Goal: Task Accomplishment & Management: Complete application form

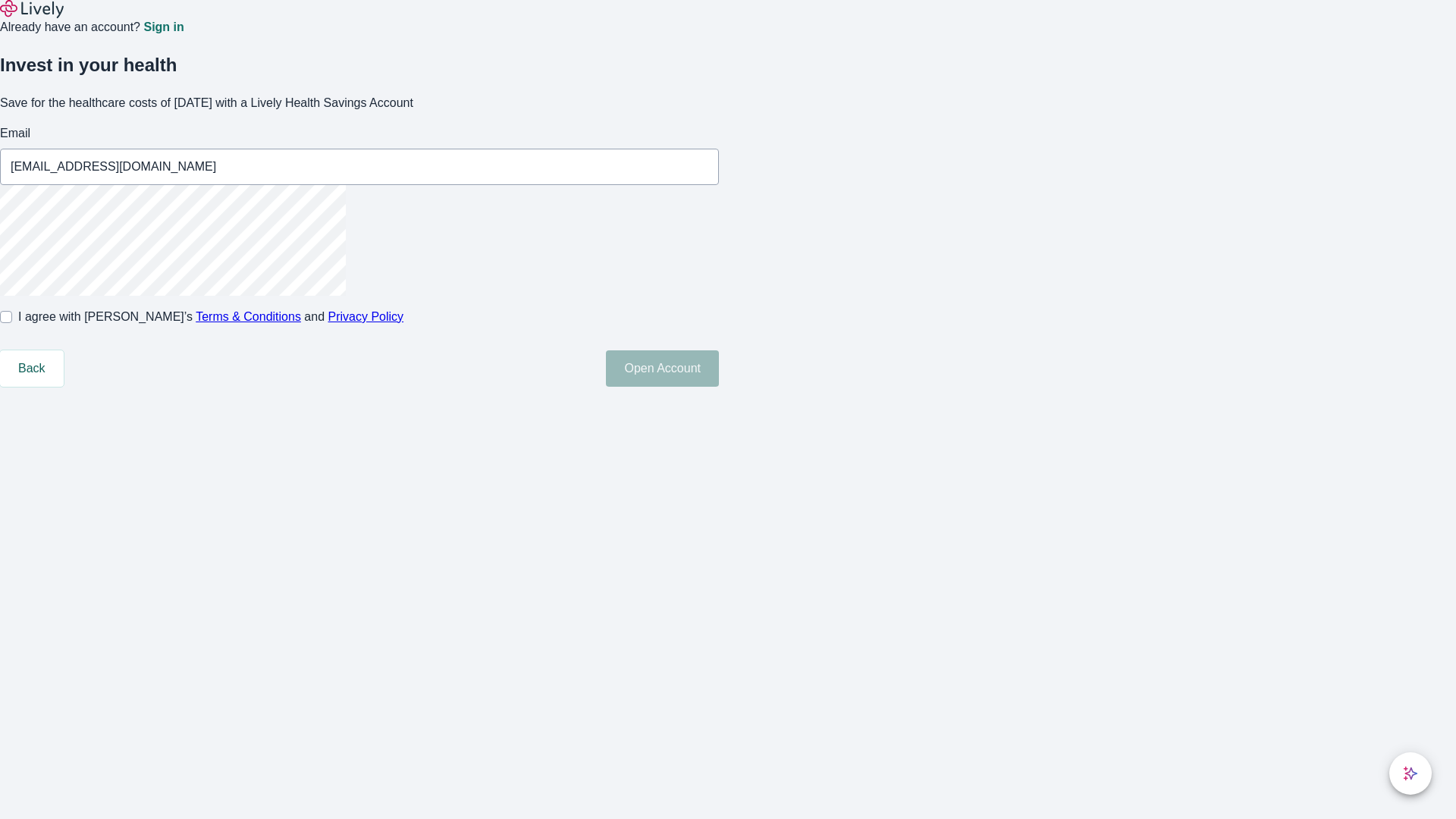
click at [12, 323] on input "I agree with Lively’s Terms & Conditions and Privacy Policy" at bounding box center [6, 317] width 12 height 12
checkbox input "true"
click at [719, 386] on button "Open Account" at bounding box center [662, 368] width 113 height 37
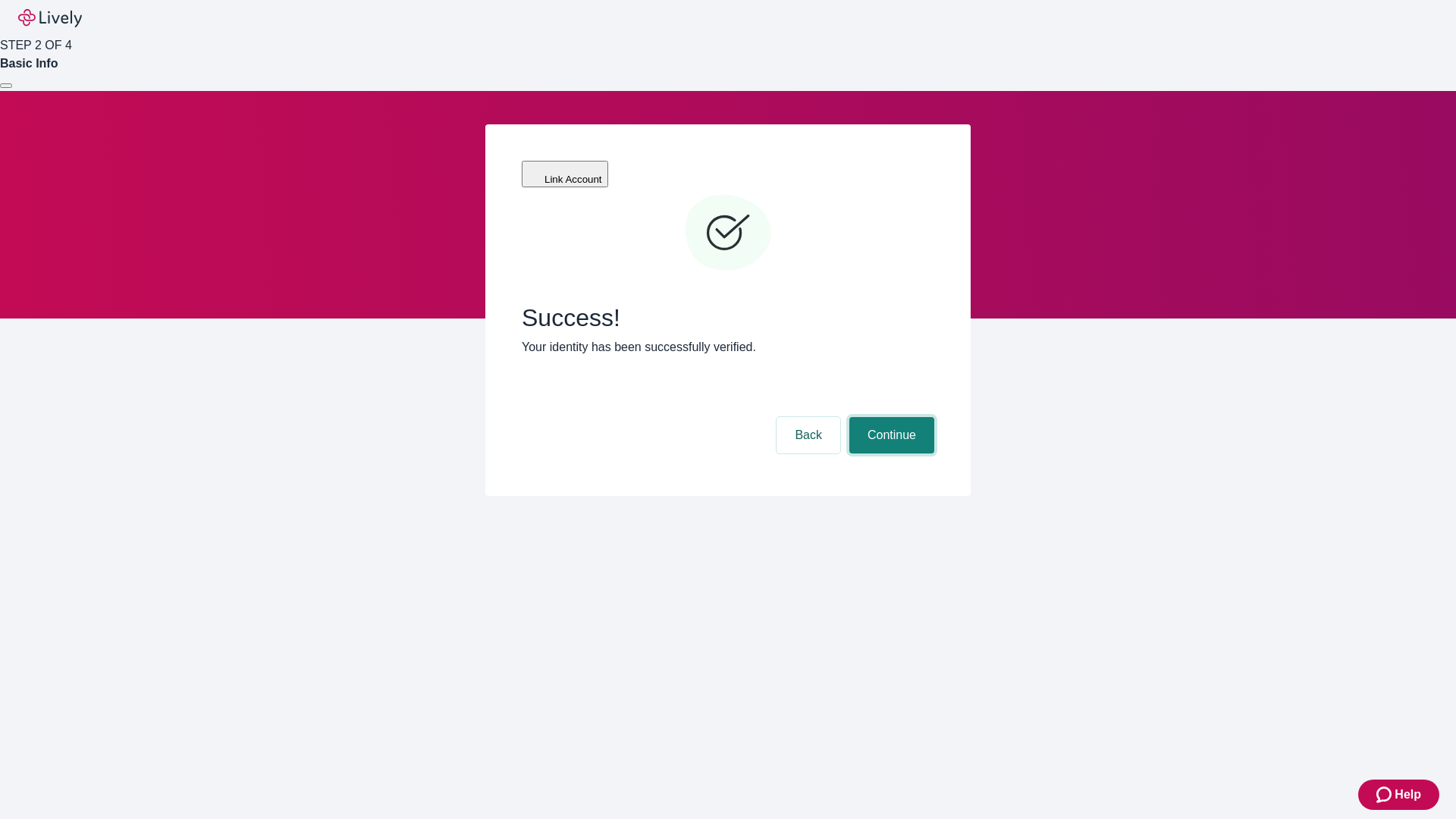
click at [889, 417] on button "Continue" at bounding box center [892, 435] width 85 height 37
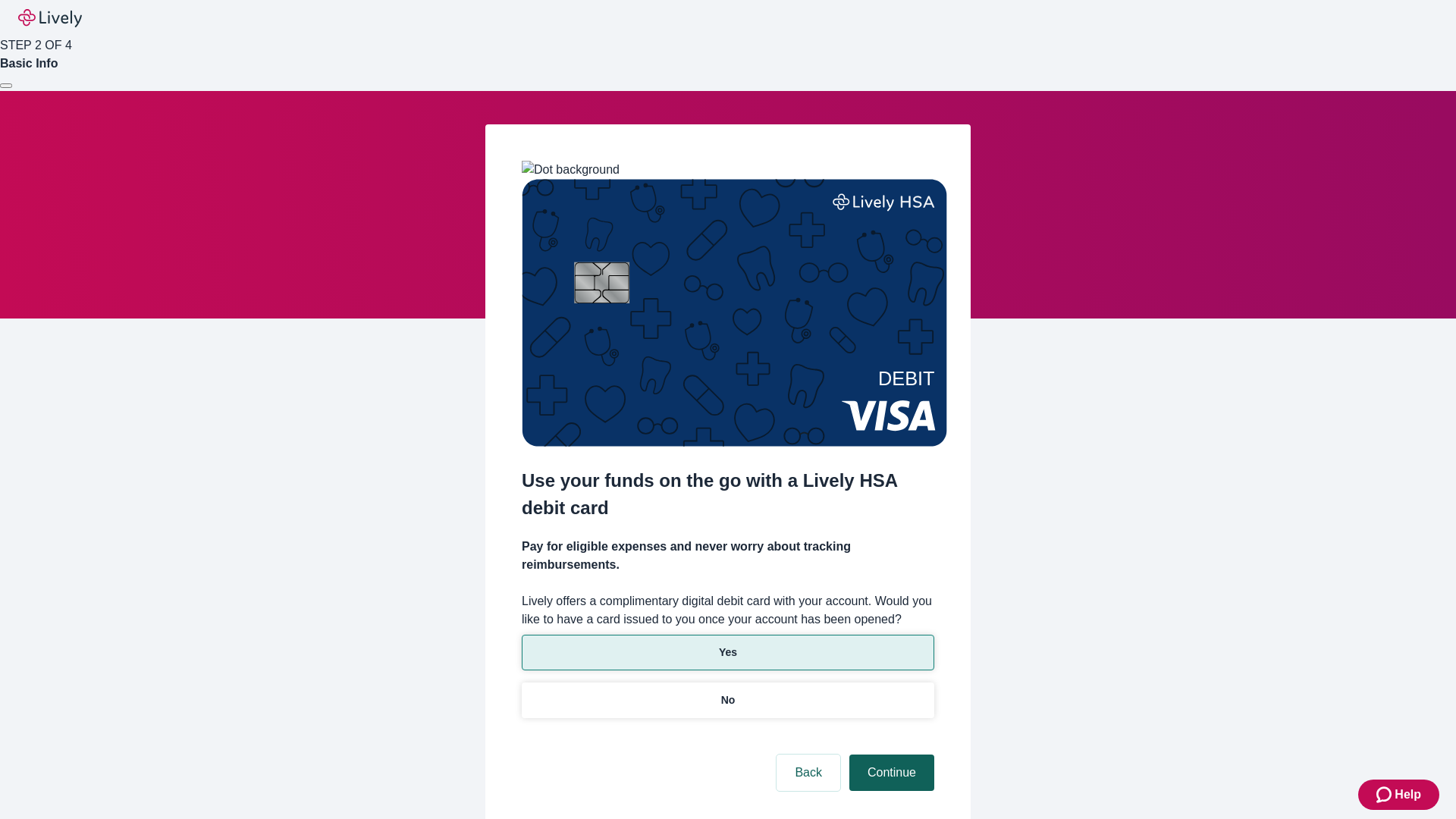
click at [728, 644] on p "Yes" at bounding box center [728, 653] width 18 height 16
click at [889, 754] on button "Continue" at bounding box center [892, 772] width 85 height 37
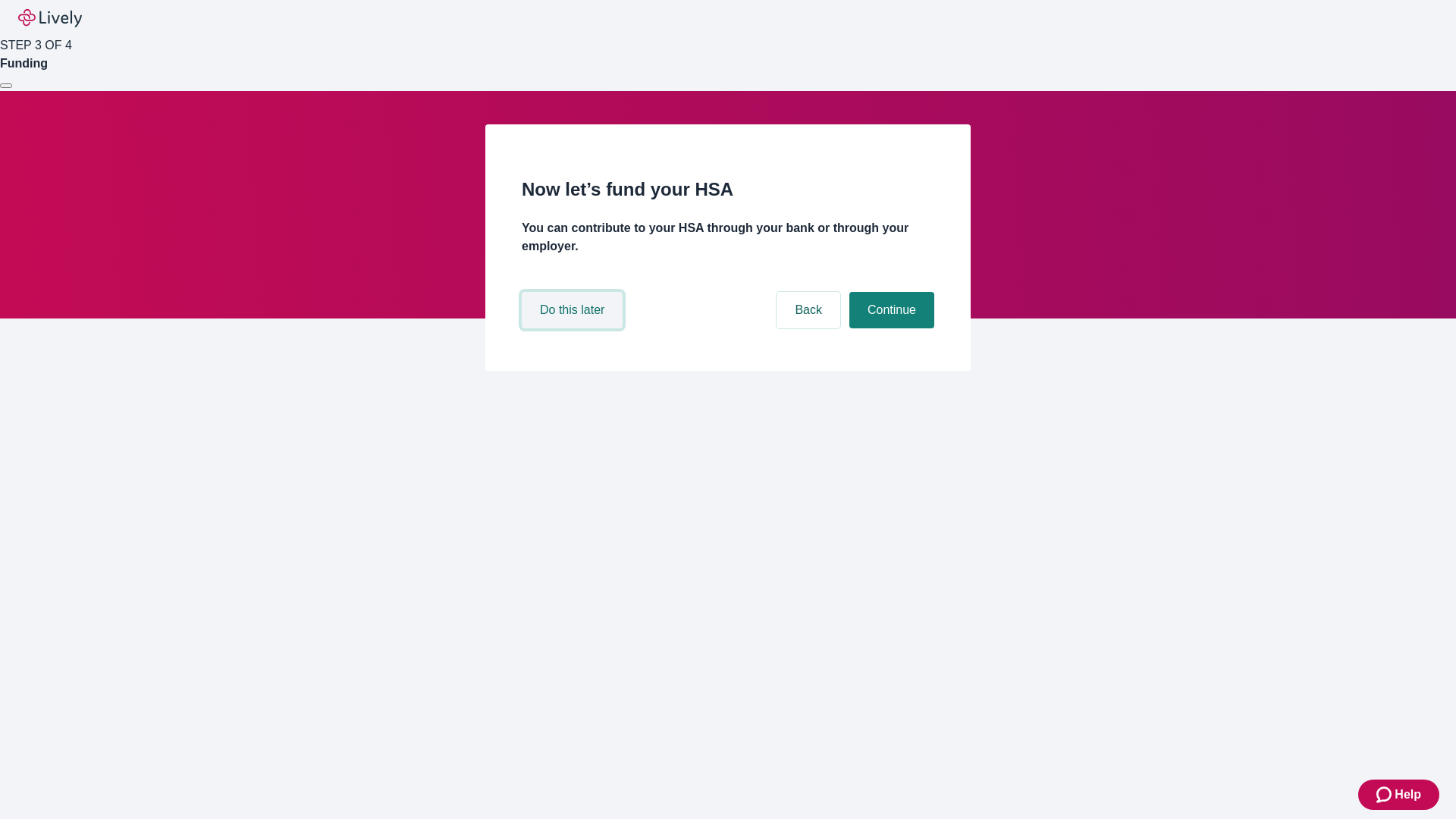
click at [574, 328] on button "Do this later" at bounding box center [572, 310] width 101 height 37
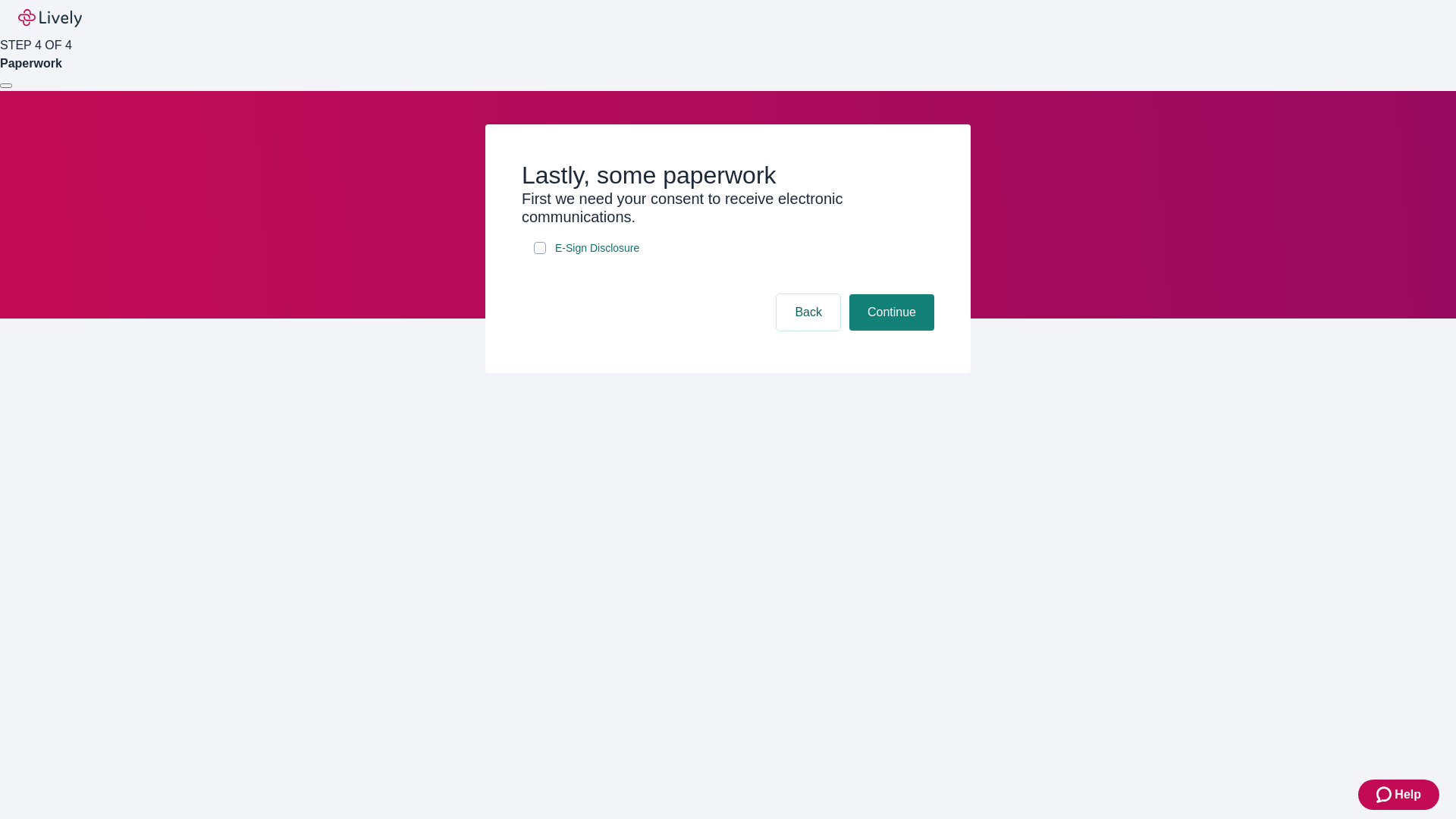
click at [540, 254] on input "E-Sign Disclosure" at bounding box center [539, 248] width 12 height 12
checkbox input "true"
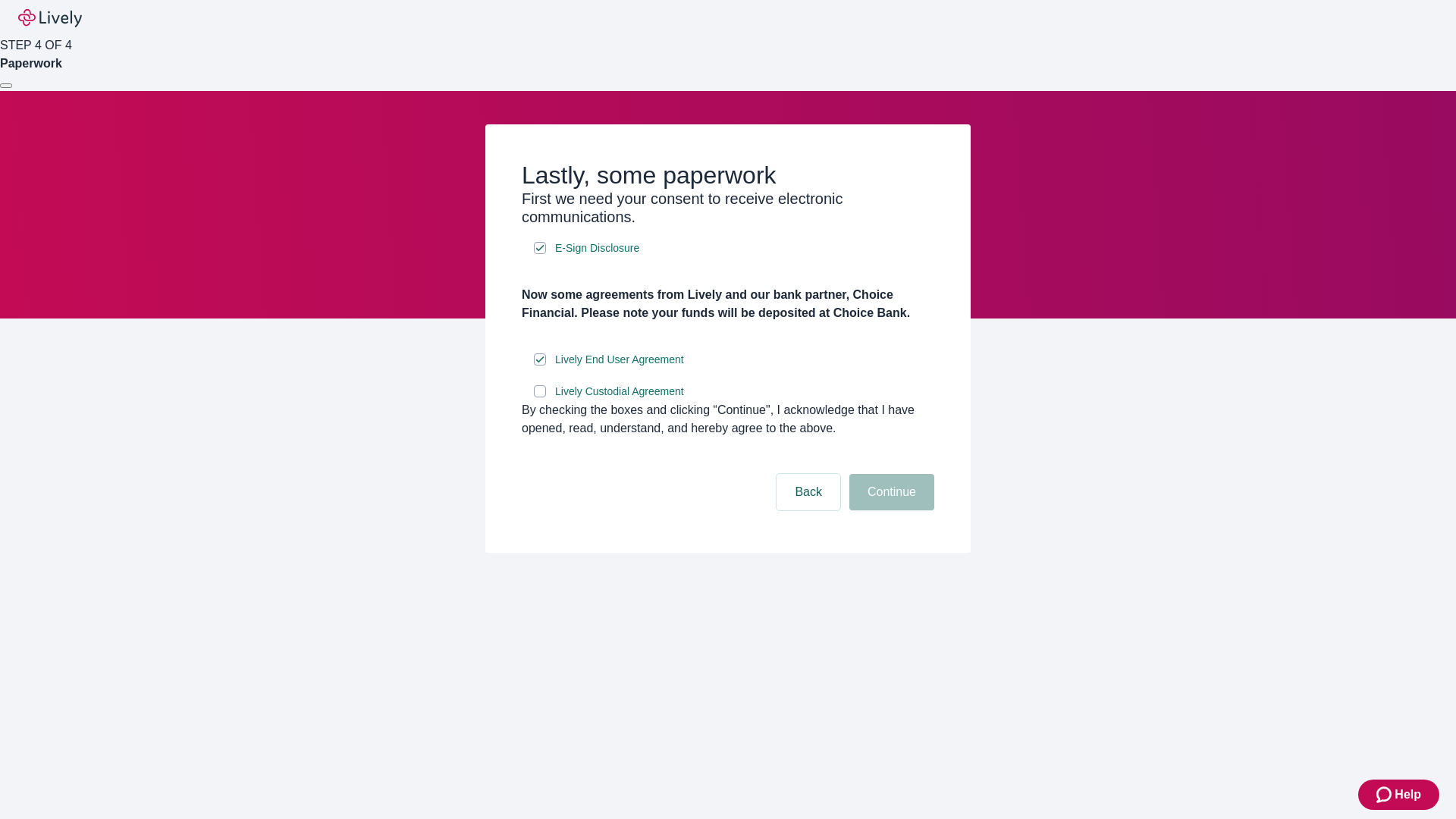
click at [540, 397] on input "Lively Custodial Agreement" at bounding box center [539, 390] width 12 height 12
checkbox input "true"
click at [889, 510] on button "Continue" at bounding box center [892, 492] width 85 height 37
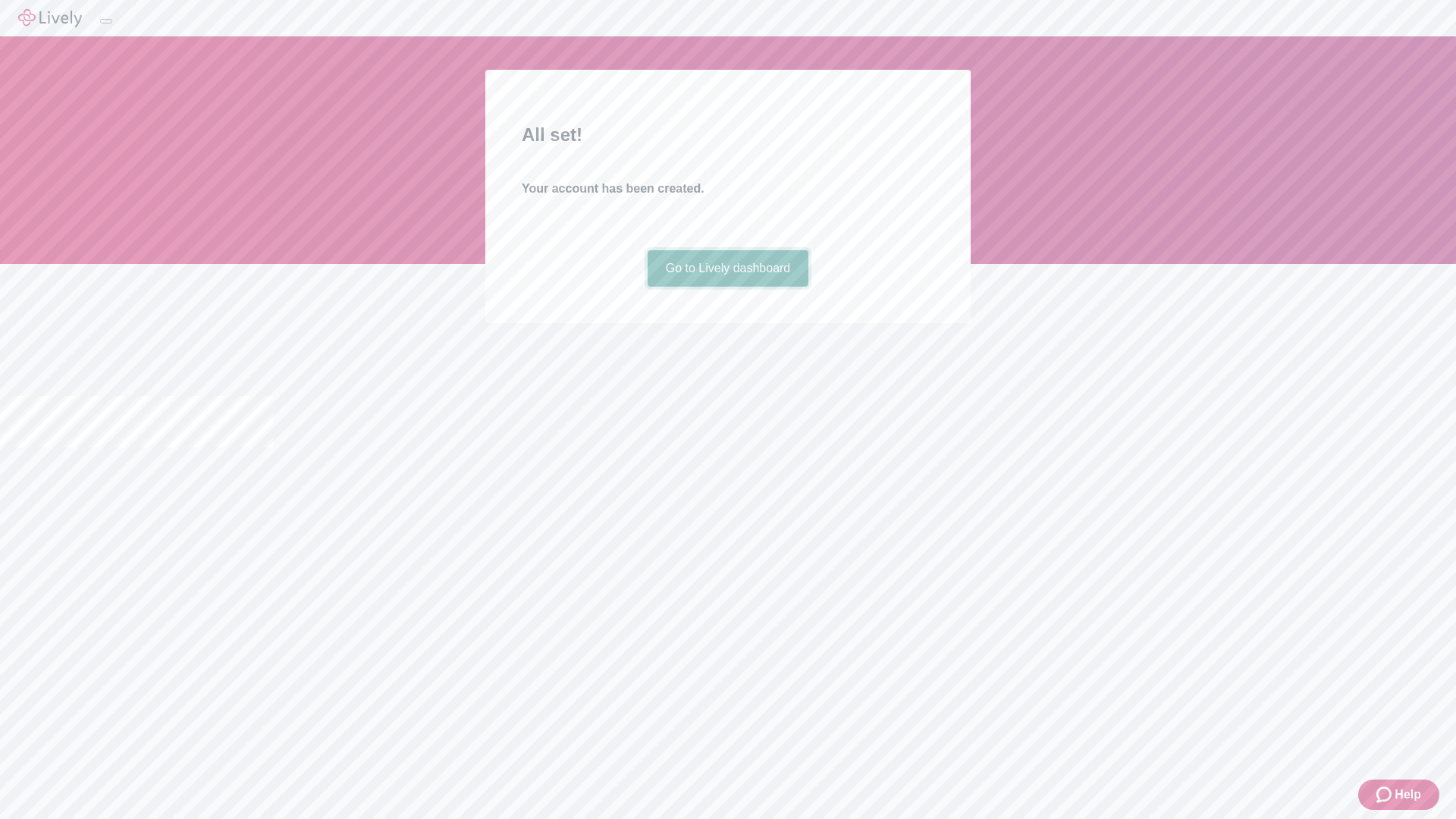
click at [728, 287] on link "Go to Lively dashboard" at bounding box center [728, 268] width 162 height 37
